Goal: Task Accomplishment & Management: Complete application form

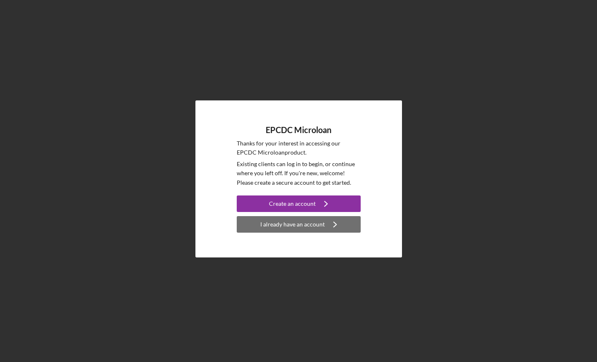
click at [320, 226] on div "I already have an account" at bounding box center [292, 224] width 64 height 17
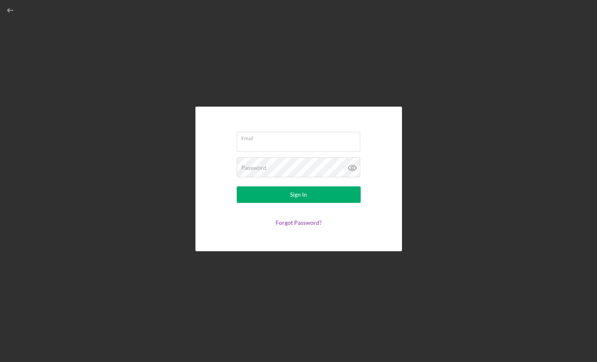
type input "[EMAIL_ADDRESS][DOMAIN_NAME]"
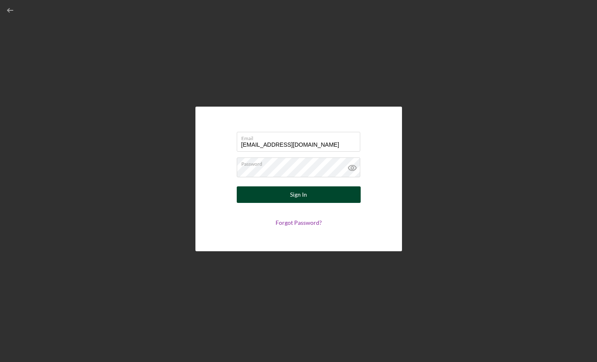
click at [303, 196] on div "Sign In" at bounding box center [298, 194] width 17 height 17
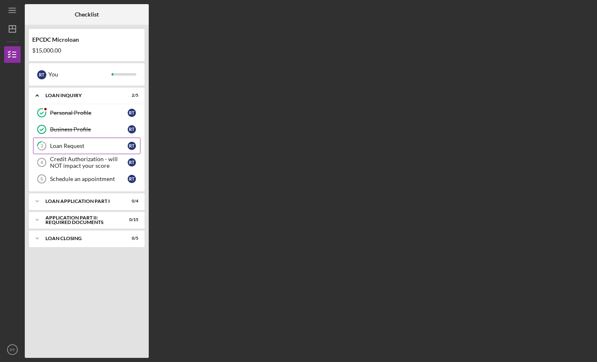
click at [104, 144] on div "Loan Request" at bounding box center [89, 145] width 78 height 7
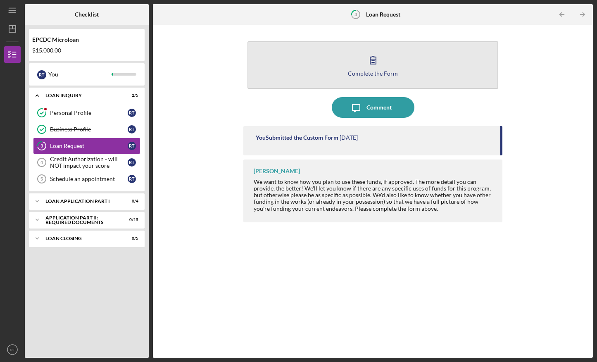
click at [369, 64] on icon "button" at bounding box center [373, 60] width 21 height 21
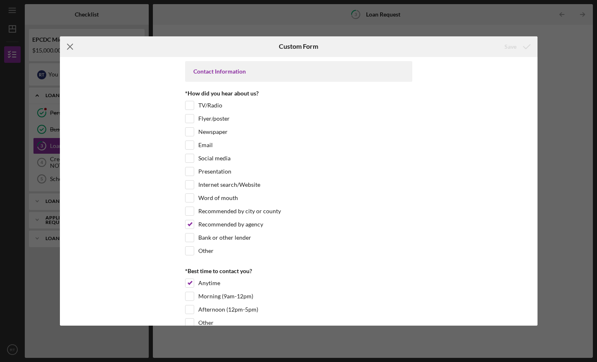
click at [69, 45] on icon "Icon/Menu Close" at bounding box center [70, 46] width 21 height 21
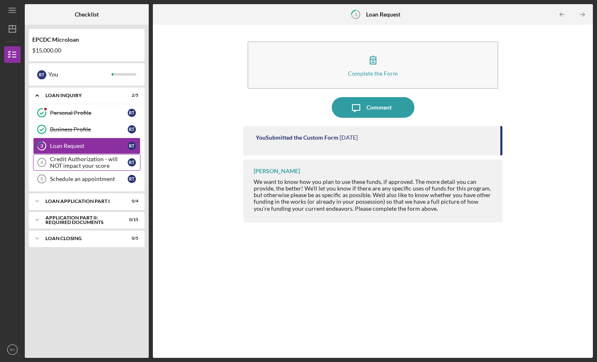
click at [75, 160] on div "Credit Authorization - will NOT impact your score" at bounding box center [89, 162] width 78 height 13
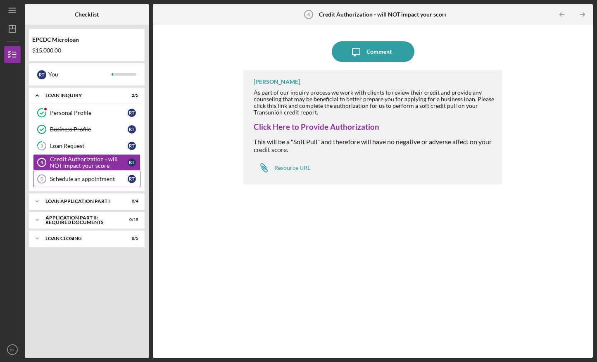
click at [98, 177] on div "Schedule an appointment" at bounding box center [89, 178] width 78 height 7
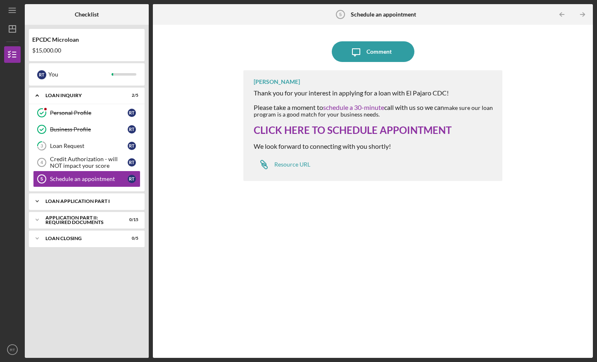
click at [94, 199] on div "Loan Application Part I" at bounding box center [89, 201] width 89 height 5
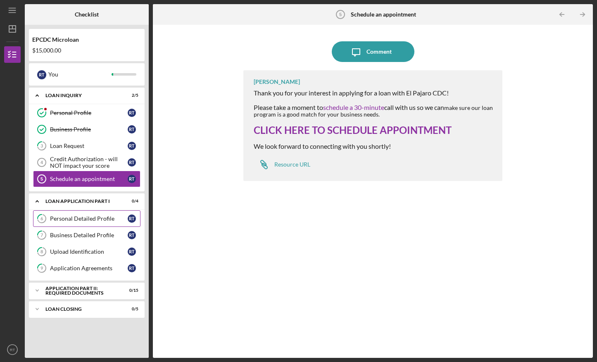
click at [89, 220] on div "Personal Detailed Profile" at bounding box center [89, 218] width 78 height 7
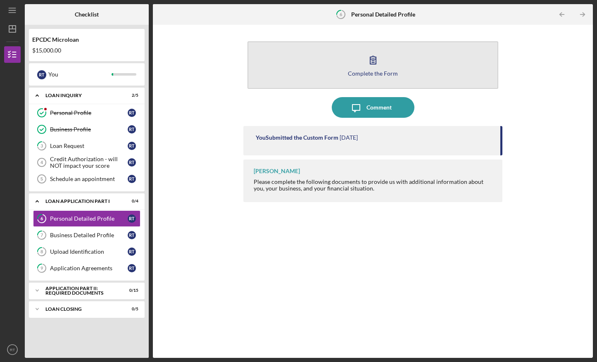
click at [375, 71] on div "Complete the Form" at bounding box center [373, 73] width 50 height 6
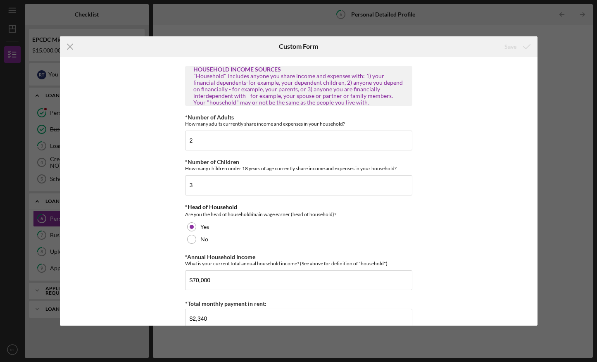
scroll to position [1129, 0]
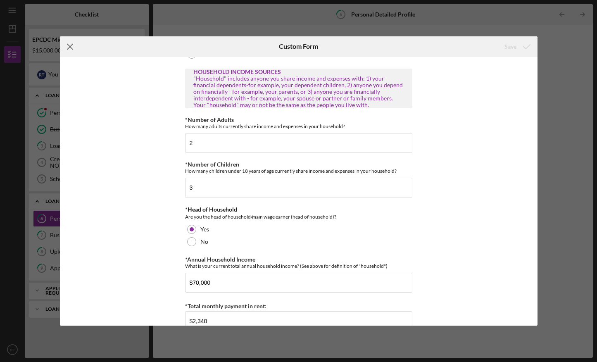
click at [70, 43] on icon "Icon/Menu Close" at bounding box center [70, 46] width 21 height 21
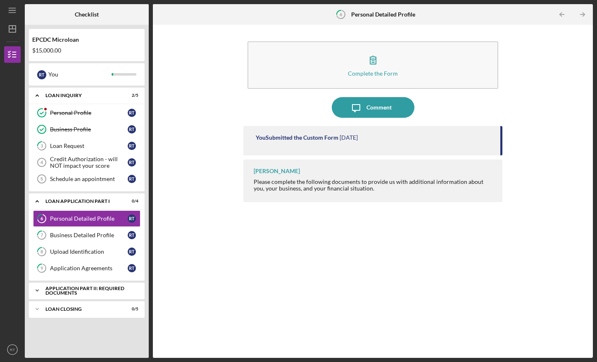
click at [65, 287] on div "Application Part II: Required Documents" at bounding box center [89, 290] width 89 height 9
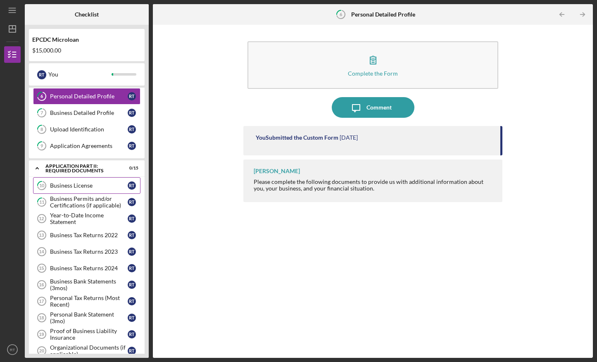
scroll to position [123, 0]
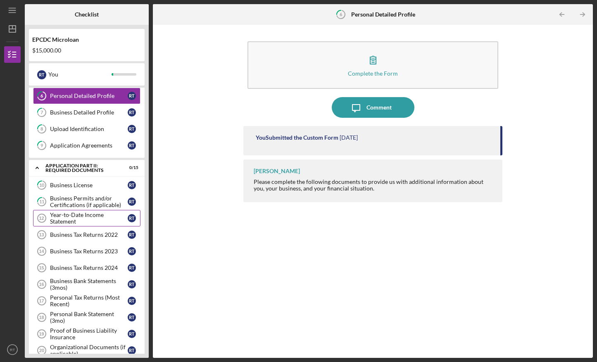
click at [94, 216] on div "Year-to-Date Income Statement" at bounding box center [89, 217] width 78 height 13
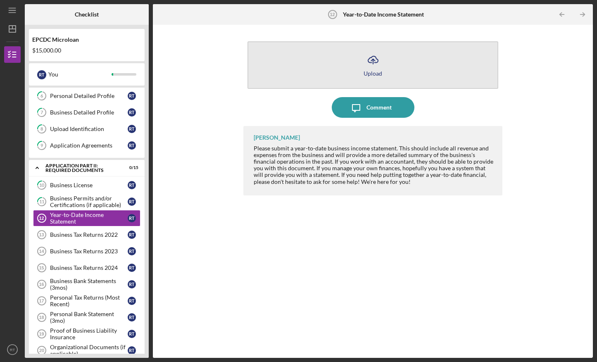
click at [374, 69] on button "Icon/Upload Upload" at bounding box center [372, 64] width 251 height 47
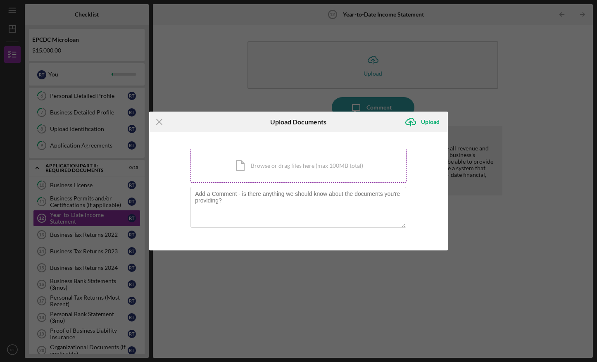
click at [302, 165] on div "Icon/Document Browse or drag files here (max 100MB total) Tap to choose files o…" at bounding box center [298, 166] width 216 height 34
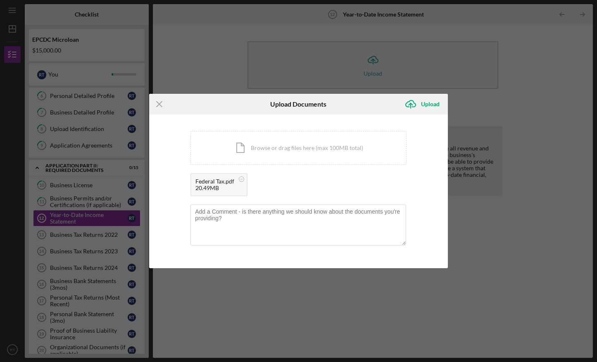
click at [394, 168] on div "Icon/Document Browse or drag files here (max 100MB total) Tap to choose files o…" at bounding box center [298, 165] width 216 height 69
click at [316, 148] on div "Icon/Document Browse or drag files here (max 100MB total) Tap to choose files o…" at bounding box center [298, 148] width 216 height 34
click at [322, 178] on circle at bounding box center [322, 179] width 5 height 5
click at [310, 145] on div "Icon/Document Browse or drag files here (max 100MB total) Tap to choose files o…" at bounding box center [298, 148] width 216 height 34
click at [428, 101] on div "Upload" at bounding box center [430, 104] width 19 height 17
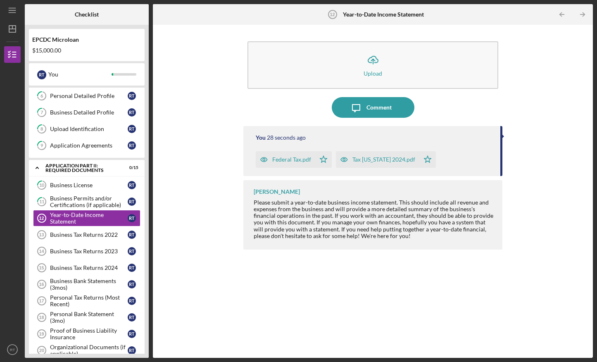
click at [299, 275] on div "You 28 seconds ago Federal Tax.pdf Icon/Star Tax [US_STATE] 2024.pdf Icon/Star …" at bounding box center [372, 235] width 259 height 219
click at [344, 157] on icon "button" at bounding box center [344, 159] width 7 height 4
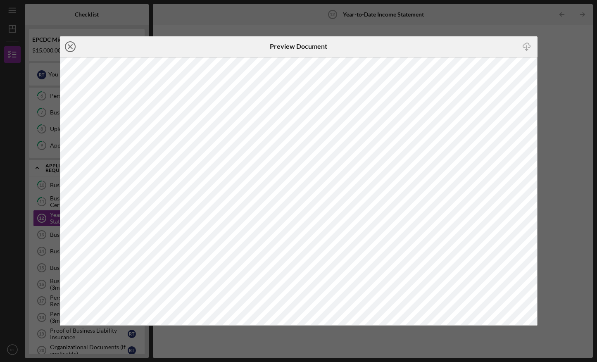
click at [68, 46] on icon "Icon/Close" at bounding box center [70, 46] width 21 height 21
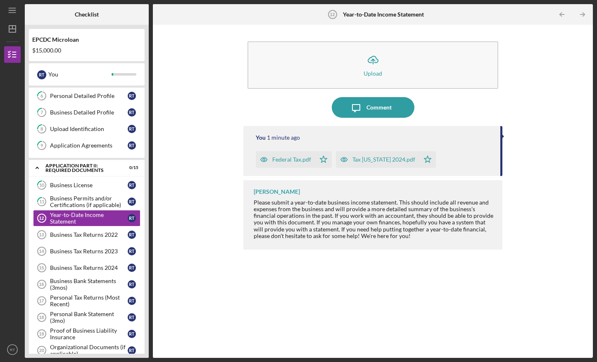
click at [287, 160] on div "Federal Tax.pdf" at bounding box center [291, 159] width 39 height 7
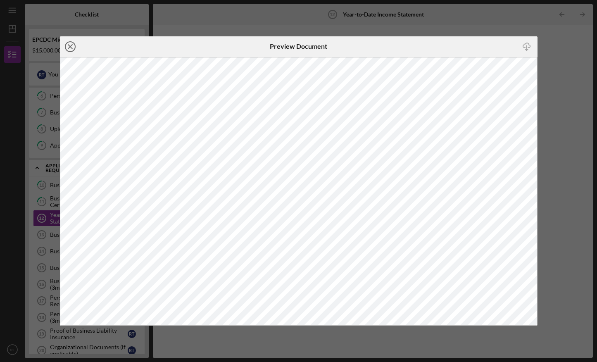
click at [69, 44] on icon "Icon/Close" at bounding box center [70, 46] width 21 height 21
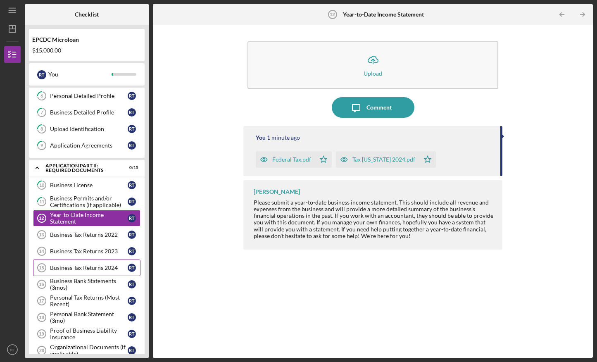
click at [75, 266] on div "Business Tax Returns 2024" at bounding box center [89, 267] width 78 height 7
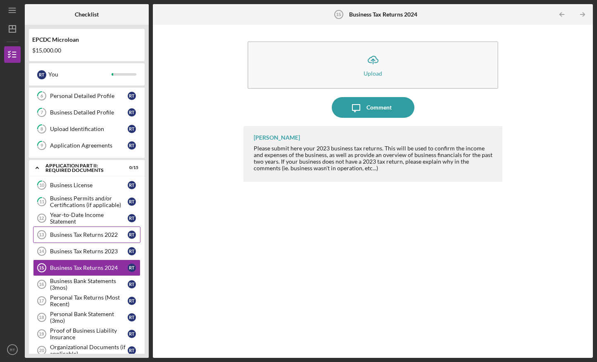
click at [83, 235] on div "Business Tax Returns 2022" at bounding box center [89, 234] width 78 height 7
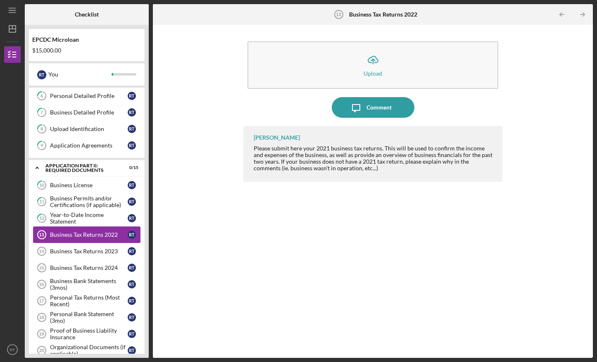
click at [72, 236] on div "Business Tax Returns 2022" at bounding box center [89, 234] width 78 height 7
click at [92, 220] on div "Year-to-Date Income Statement" at bounding box center [89, 217] width 78 height 13
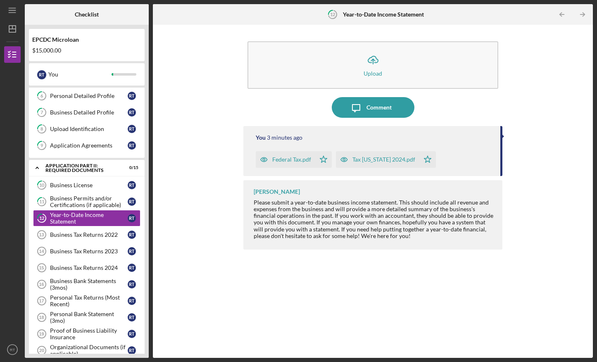
click at [364, 140] on div "You 3 minutes ago" at bounding box center [374, 137] width 236 height 7
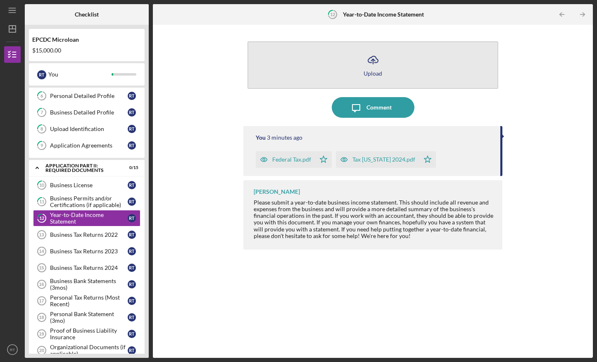
click at [363, 69] on icon "Icon/Upload" at bounding box center [373, 60] width 21 height 21
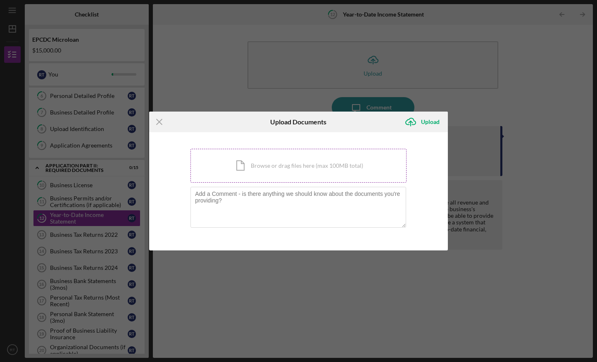
click at [285, 169] on div "Icon/Document Browse or drag files here (max 100MB total) Tap to choose files o…" at bounding box center [298, 166] width 216 height 34
click at [160, 121] on line at bounding box center [158, 121] width 5 height 5
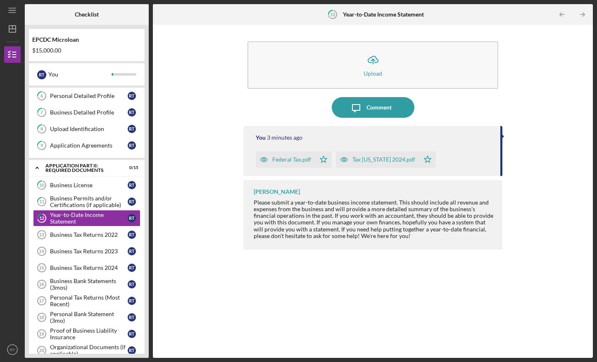
click at [460, 159] on div "Federal Tax.pdf Icon/Star Tax [US_STATE] 2024.pdf Icon/Star" at bounding box center [374, 157] width 236 height 21
click at [386, 157] on div "Tax [US_STATE] 2024.pdf" at bounding box center [383, 159] width 63 height 7
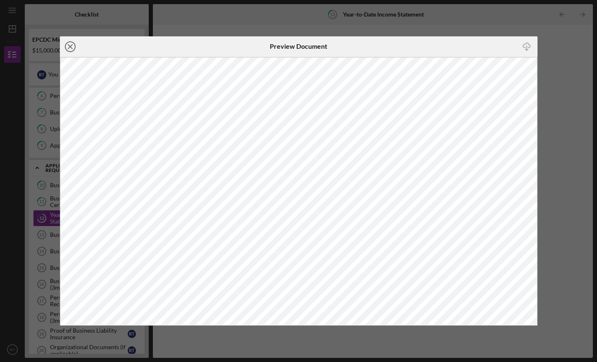
click at [69, 44] on icon "Icon/Close" at bounding box center [70, 46] width 21 height 21
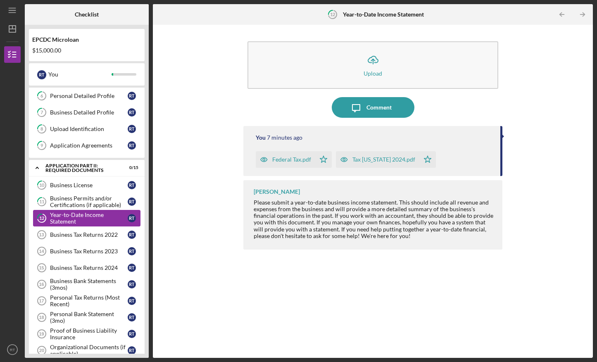
click at [97, 214] on div "Year-to-Date Income Statement" at bounding box center [89, 217] width 78 height 13
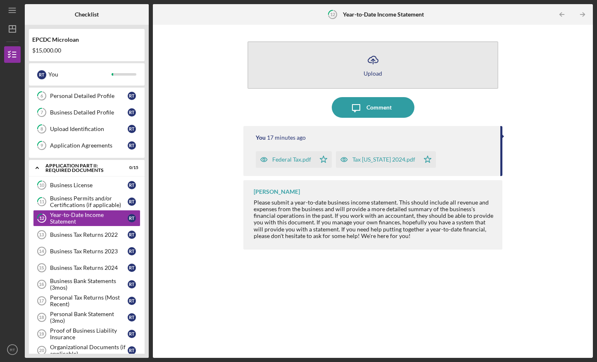
click at [351, 60] on button "Icon/Upload Upload" at bounding box center [372, 64] width 251 height 47
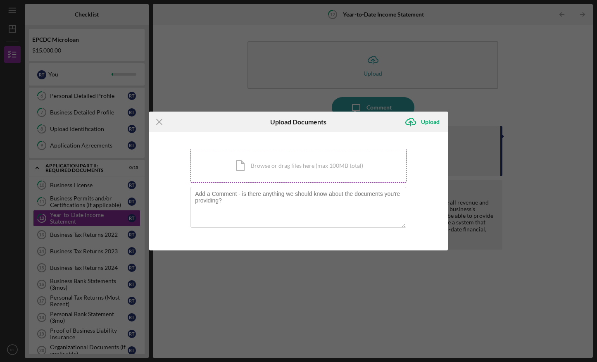
click at [264, 166] on div "Icon/Document Browse or drag files here (max 100MB total) Tap to choose files o…" at bounding box center [298, 166] width 216 height 34
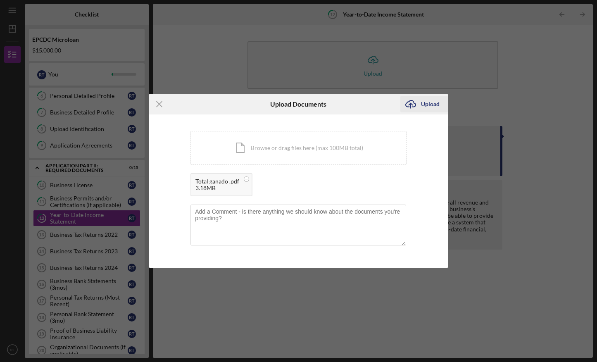
click at [430, 102] on div "Upload" at bounding box center [430, 104] width 19 height 17
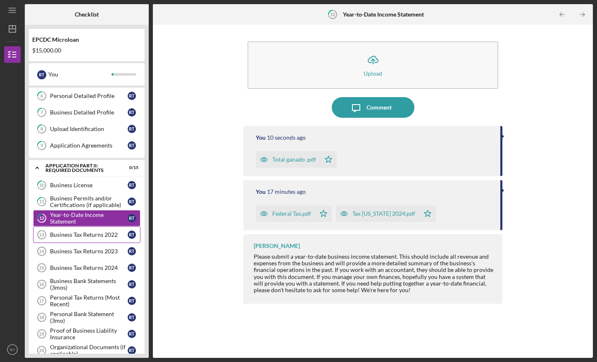
click at [95, 232] on div "Business Tax Returns 2022" at bounding box center [89, 234] width 78 height 7
